Goal: Check status: Check status

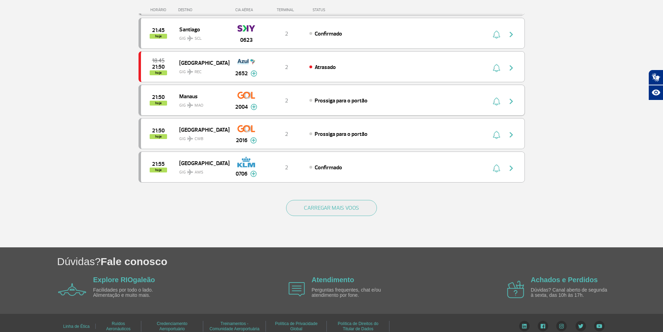
scroll to position [611, 0]
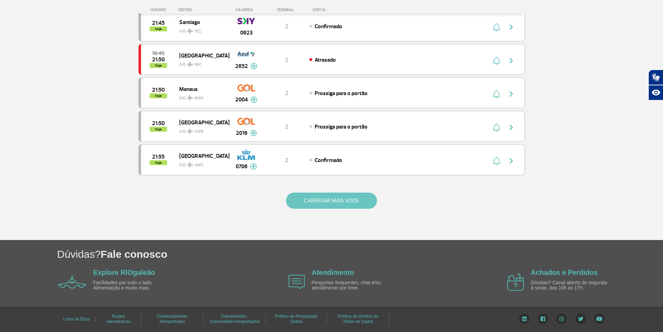
click at [309, 198] on button "CARREGAR MAIS VOOS" at bounding box center [331, 200] width 91 height 16
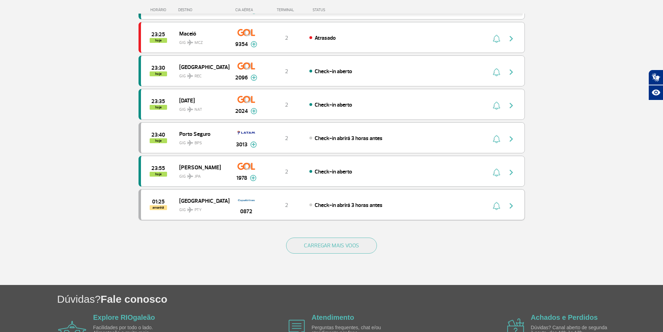
scroll to position [1279, 0]
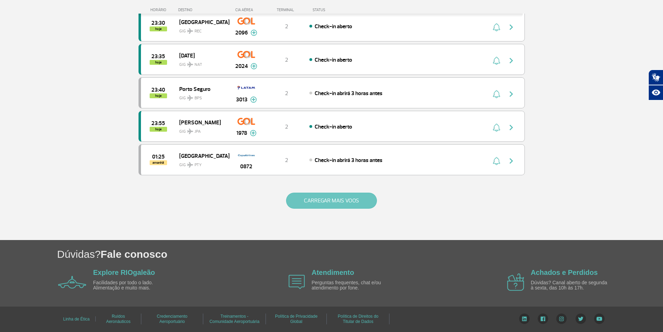
click at [342, 201] on button "CARREGAR MAIS VOOS" at bounding box center [331, 200] width 91 height 16
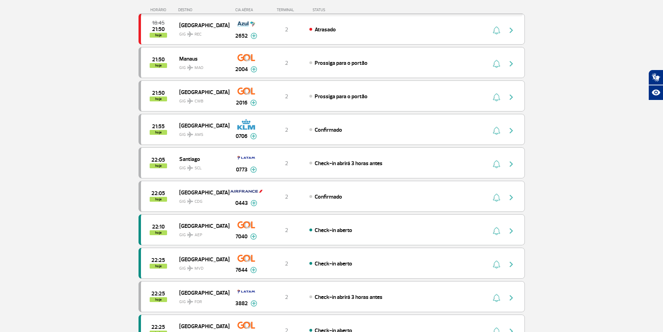
scroll to position [62, 0]
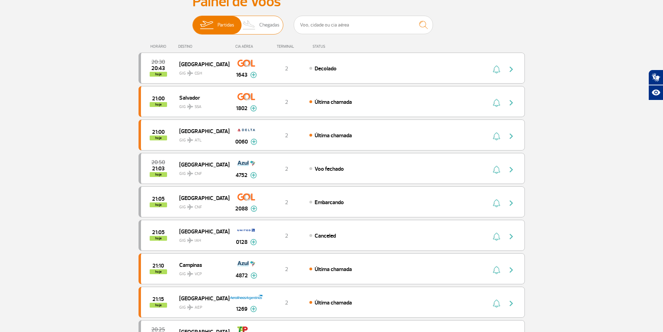
click at [265, 27] on span "Chegadas" at bounding box center [269, 25] width 20 height 18
click at [192, 22] on input "Partidas Chegadas" at bounding box center [192, 22] width 0 height 0
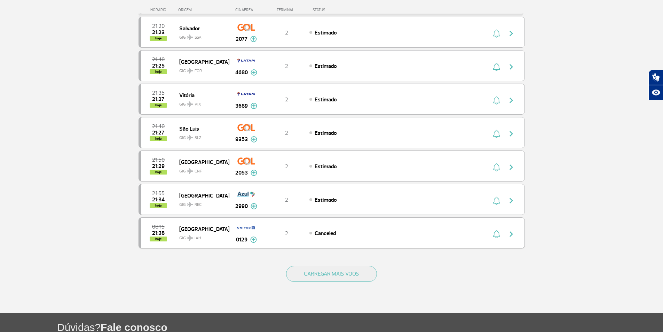
scroll to position [549, 0]
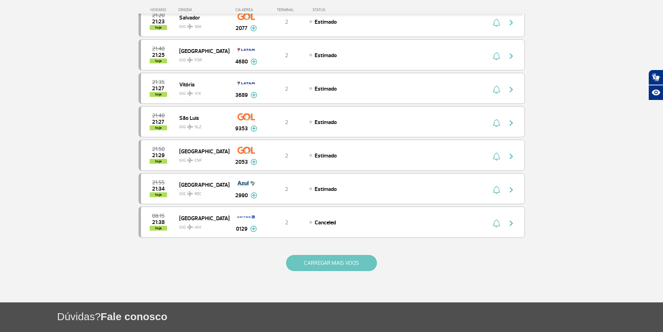
click at [346, 261] on button "CARREGAR MAIS VOOS" at bounding box center [331, 263] width 91 height 16
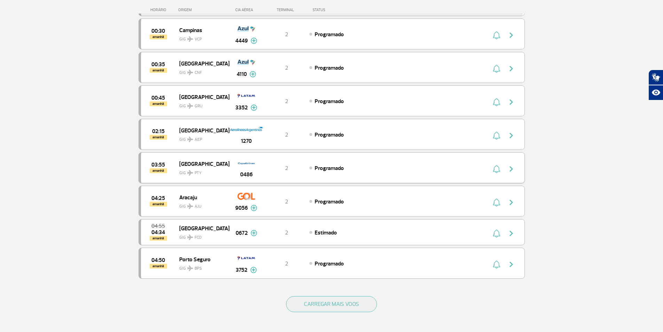
scroll to position [1175, 0]
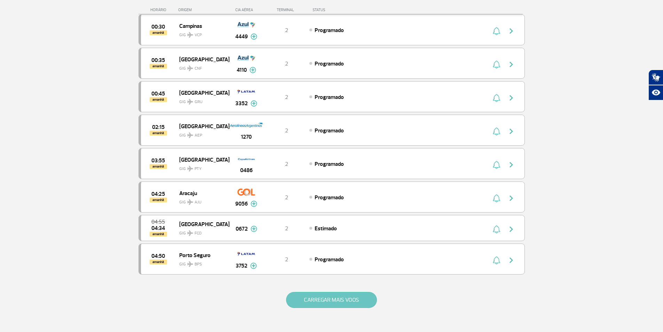
click at [350, 298] on button "CARREGAR MAIS VOOS" at bounding box center [331, 300] width 91 height 16
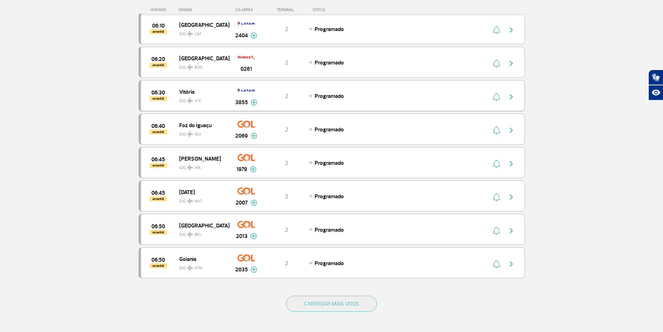
scroll to position [1871, 0]
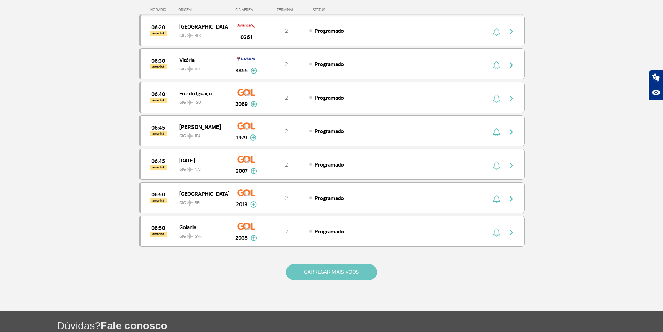
click at [337, 269] on button "CARREGAR MAIS VOOS" at bounding box center [331, 272] width 91 height 16
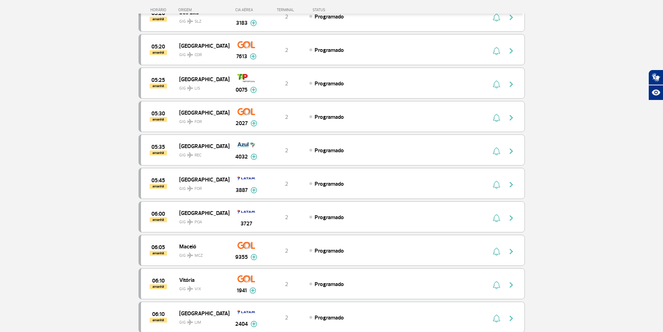
scroll to position [1523, 0]
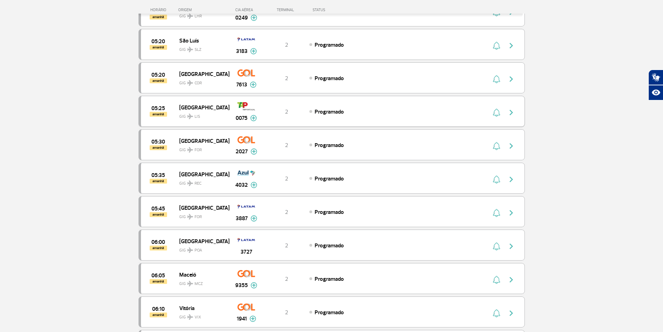
click at [184, 106] on span "[GEOGRAPHIC_DATA]" at bounding box center [201, 107] width 45 height 9
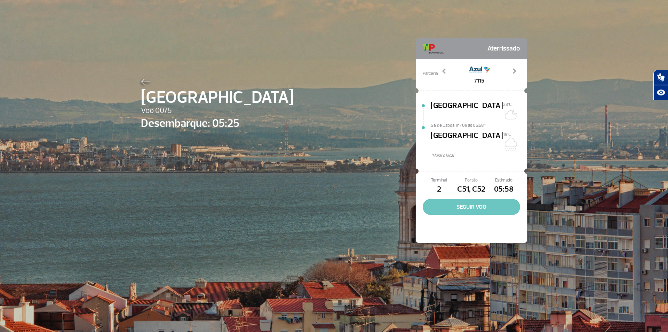
click at [473, 199] on button "SEGUIR VOO" at bounding box center [471, 207] width 97 height 16
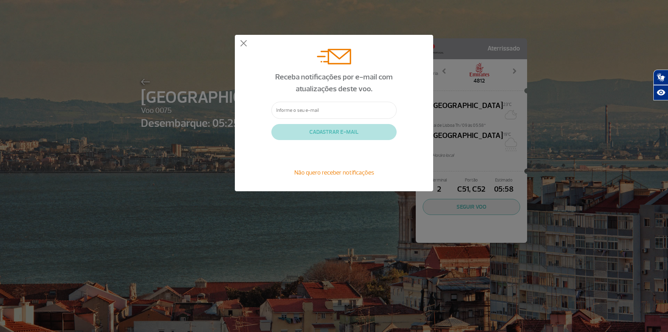
click at [297, 109] on input "text" at bounding box center [333, 110] width 125 height 17
type input "[EMAIL_ADDRESS][DOMAIN_NAME]"
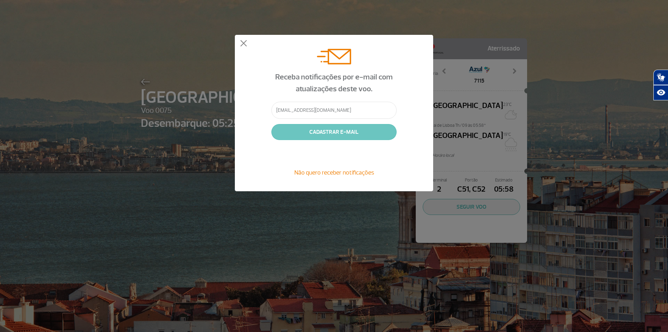
click at [340, 130] on button "CADASTRAR E-MAIL" at bounding box center [333, 132] width 125 height 16
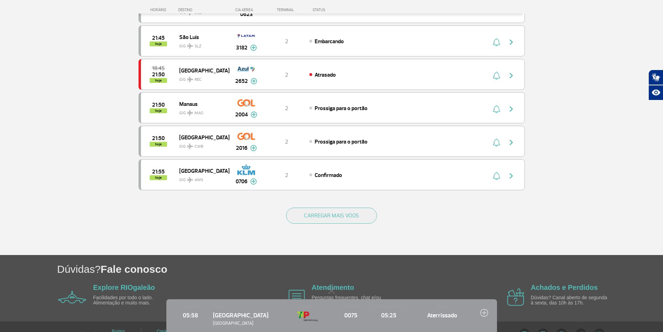
scroll to position [611, 0]
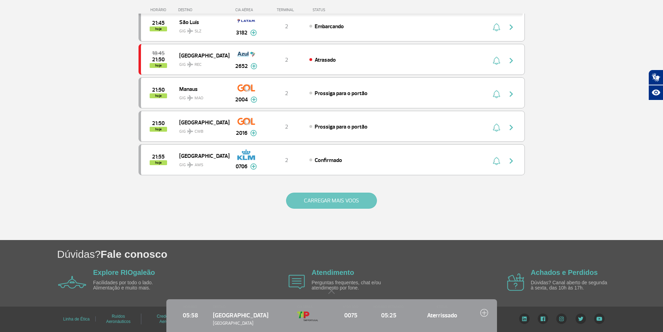
click at [313, 202] on button "CARREGAR MAIS VOOS" at bounding box center [331, 200] width 91 height 16
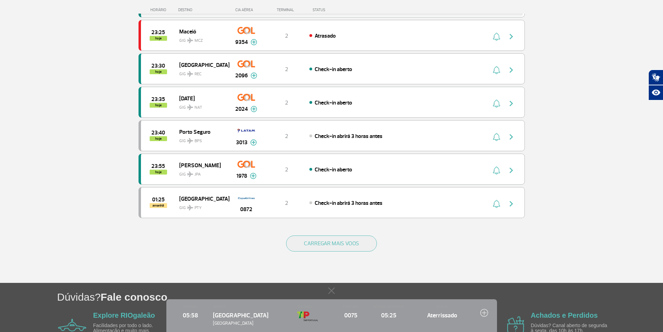
scroll to position [1237, 0]
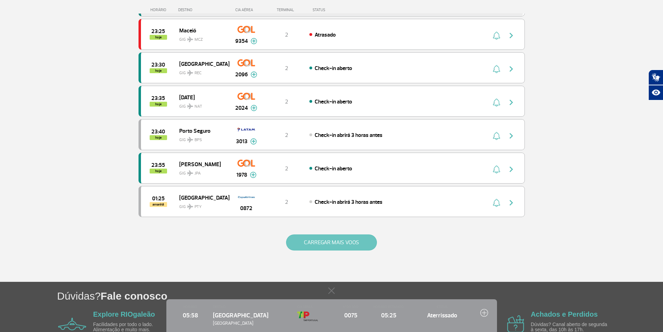
click at [324, 240] on button "CARREGAR MAIS VOOS" at bounding box center [331, 242] width 91 height 16
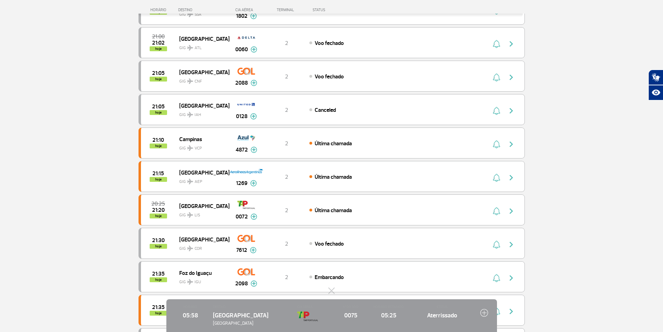
scroll to position [0, 0]
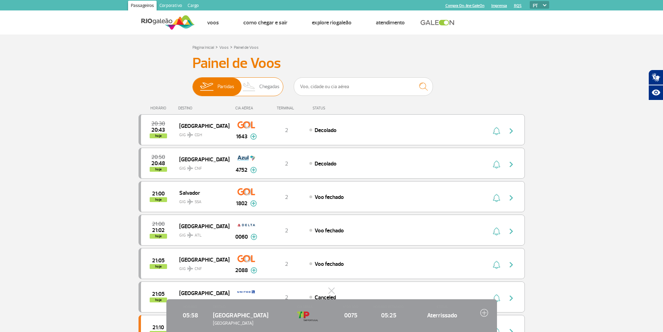
click at [261, 87] on span "Chegadas" at bounding box center [269, 87] width 20 height 18
click at [192, 83] on input "Partidas Chegadas" at bounding box center [192, 83] width 0 height 0
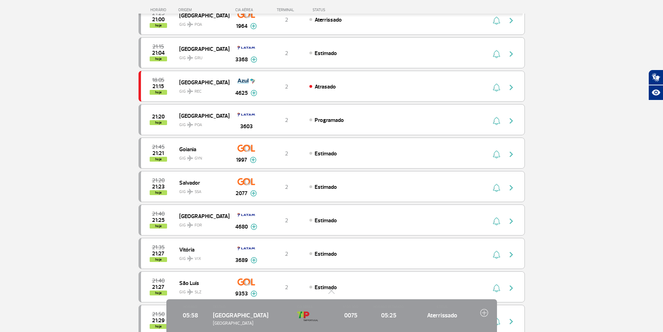
scroll to position [580, 0]
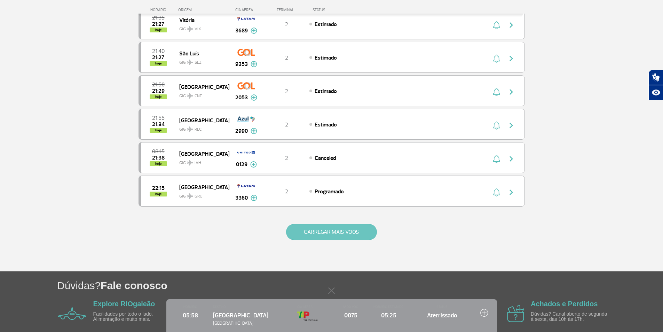
click at [336, 233] on button "CARREGAR MAIS VOOS" at bounding box center [331, 232] width 91 height 16
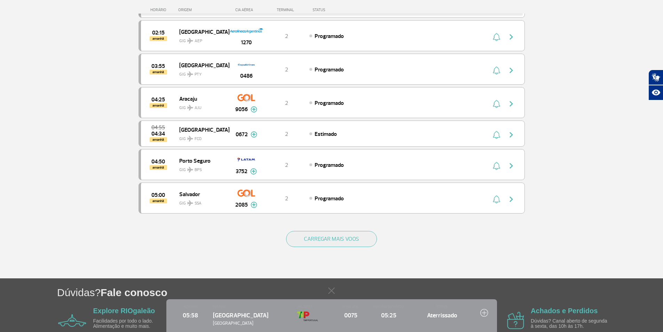
scroll to position [1274, 0]
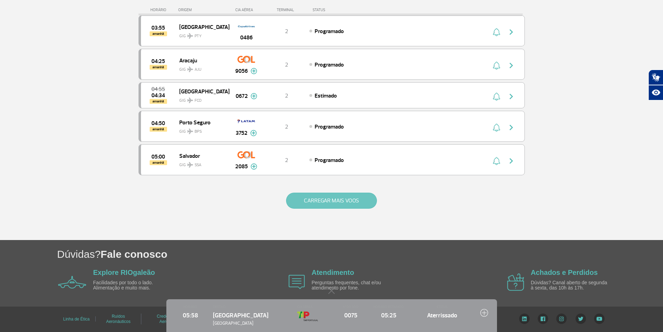
click at [308, 197] on button "CARREGAR MAIS VOOS" at bounding box center [331, 200] width 91 height 16
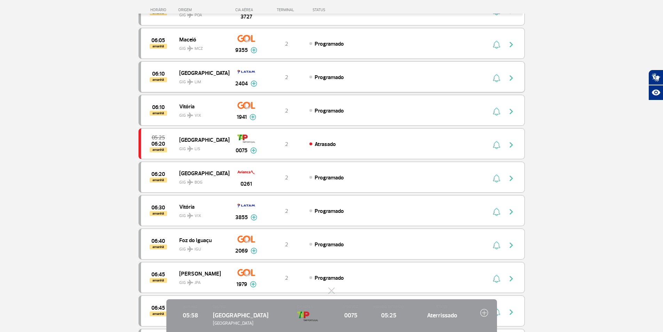
scroll to position [1691, 0]
click at [484, 311] on img at bounding box center [484, 312] width 8 height 8
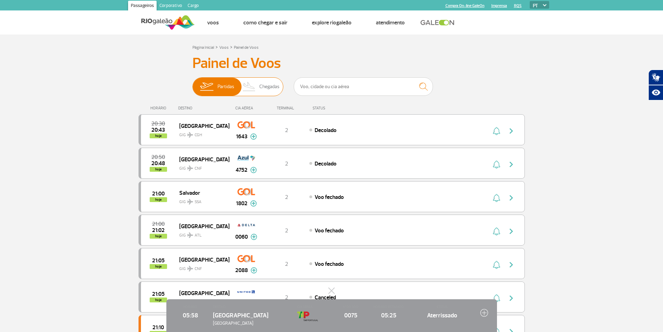
click at [268, 85] on span "Chegadas" at bounding box center [269, 87] width 20 height 18
click at [192, 83] on input "Partidas Chegadas" at bounding box center [192, 83] width 0 height 0
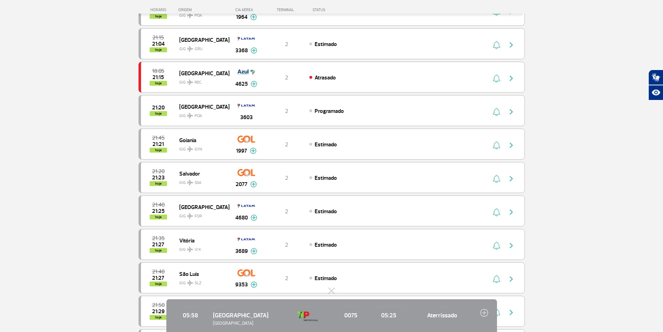
scroll to position [611, 0]
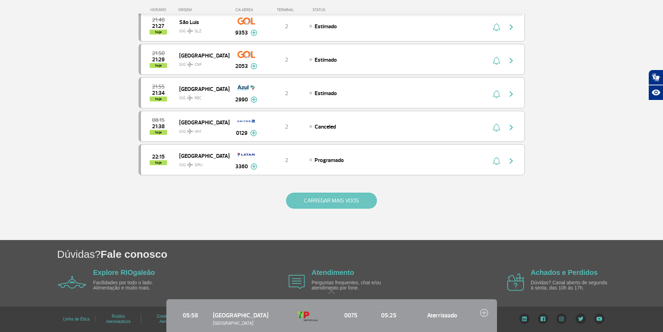
click at [329, 199] on button "CARREGAR MAIS VOOS" at bounding box center [331, 200] width 91 height 16
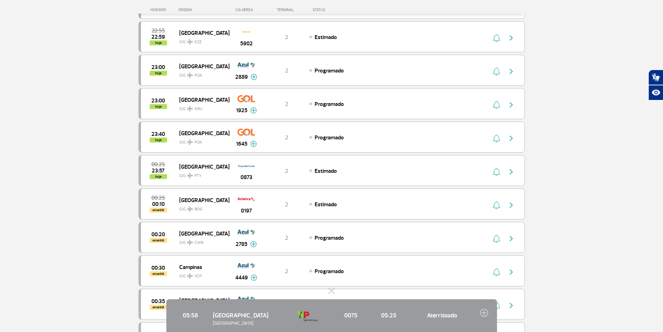
scroll to position [1190, 0]
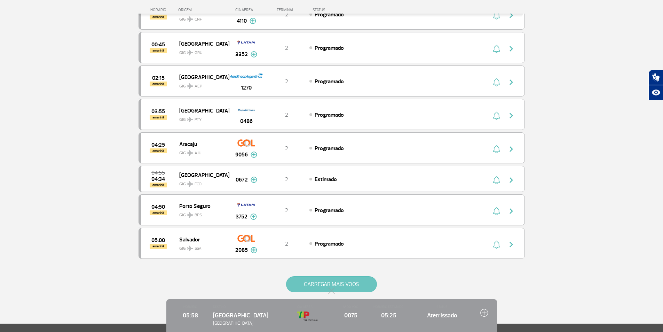
click at [313, 281] on button "CARREGAR MAIS VOOS" at bounding box center [331, 284] width 91 height 16
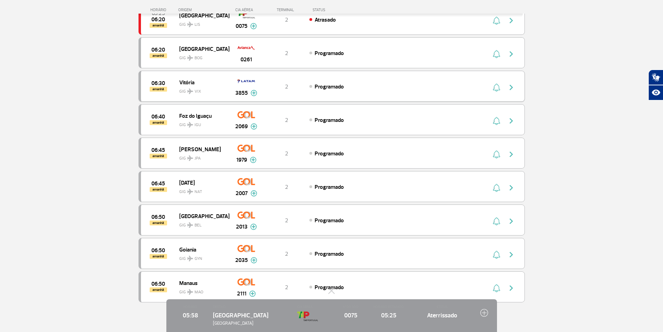
scroll to position [1817, 0]
